Goal: Find specific page/section: Find specific page/section

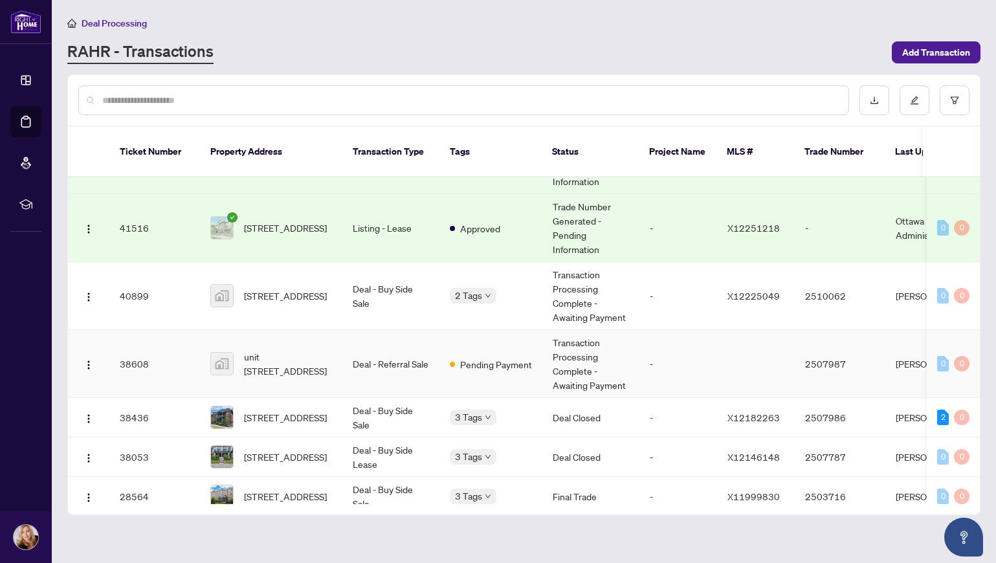
scroll to position [194, 0]
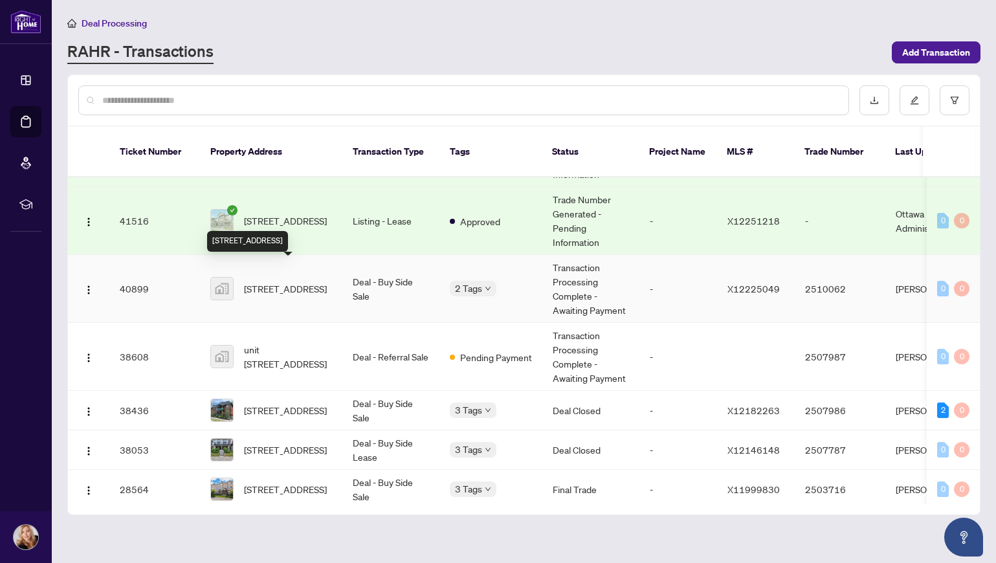
click at [287, 282] on span "[STREET_ADDRESS]" at bounding box center [285, 289] width 83 height 14
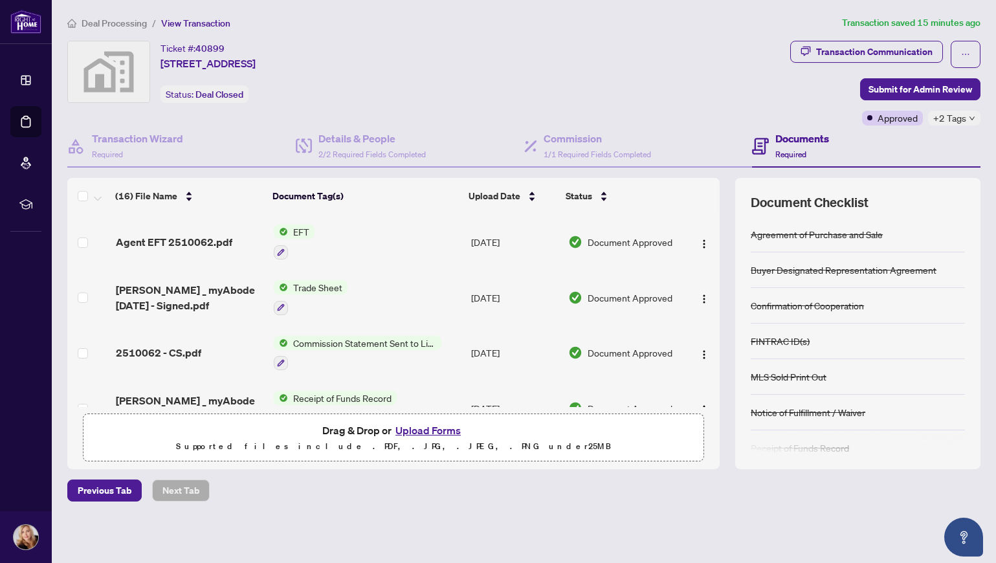
click at [299, 226] on span "EFT" at bounding box center [301, 232] width 27 height 14
click at [252, 290] on span "EFT" at bounding box center [249, 296] width 27 height 14
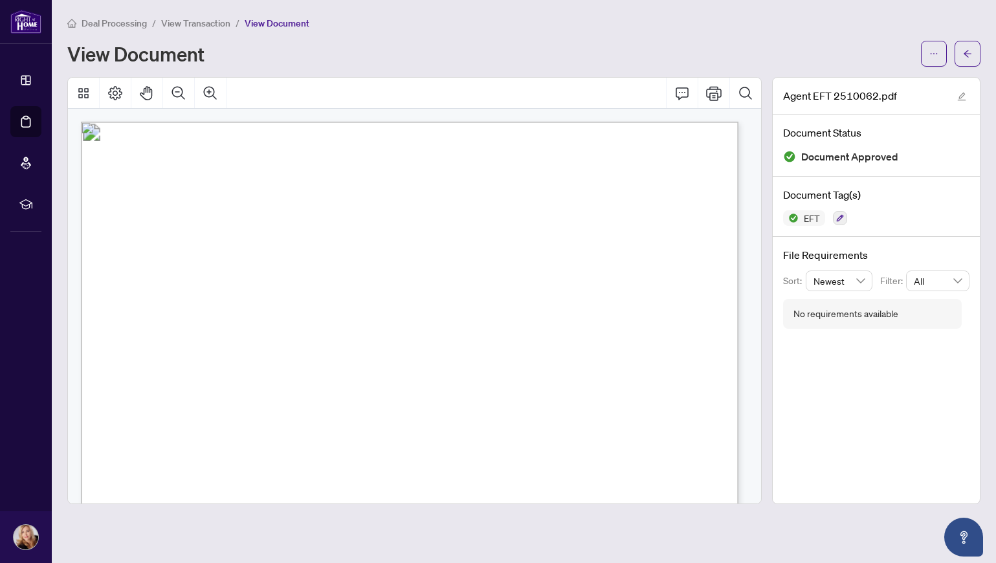
drag, startPoint x: 660, startPoint y: 256, endPoint x: 685, endPoint y: 260, distance: 25.0
click at [689, 254] on span "3,652.03" at bounding box center [673, 256] width 30 height 8
drag, startPoint x: 658, startPoint y: 255, endPoint x: 696, endPoint y: 254, distance: 38.9
click at [689, 254] on span "3,652.03" at bounding box center [673, 256] width 30 height 8
